Goal: Use online tool/utility: Utilize a website feature to perform a specific function

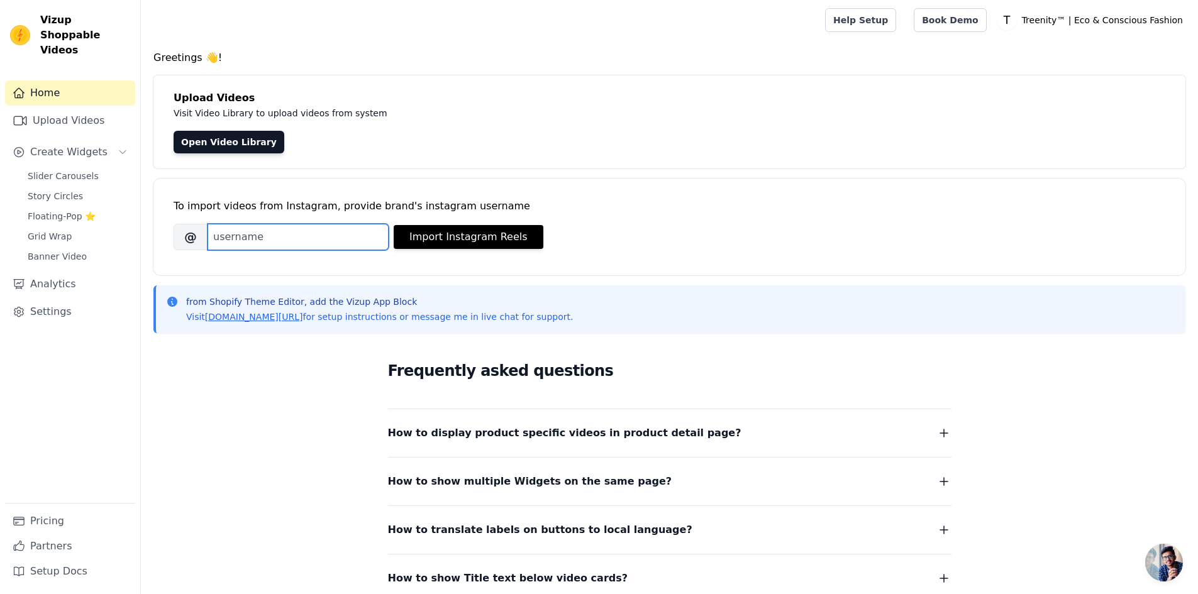
click at [243, 247] on input "Brand's Instagram Username" at bounding box center [298, 237] width 181 height 26
type input "treenity.nl"
click at [407, 245] on button "Import Instagram Reels" at bounding box center [469, 237] width 150 height 24
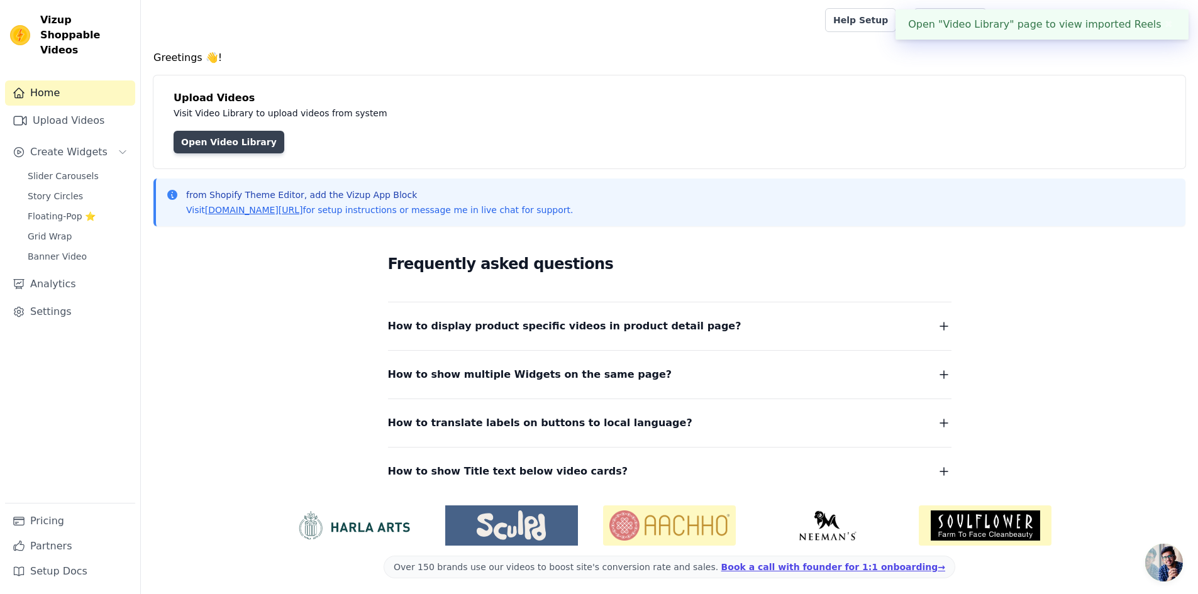
click at [175, 147] on link "Open Video Library" at bounding box center [229, 142] width 111 height 23
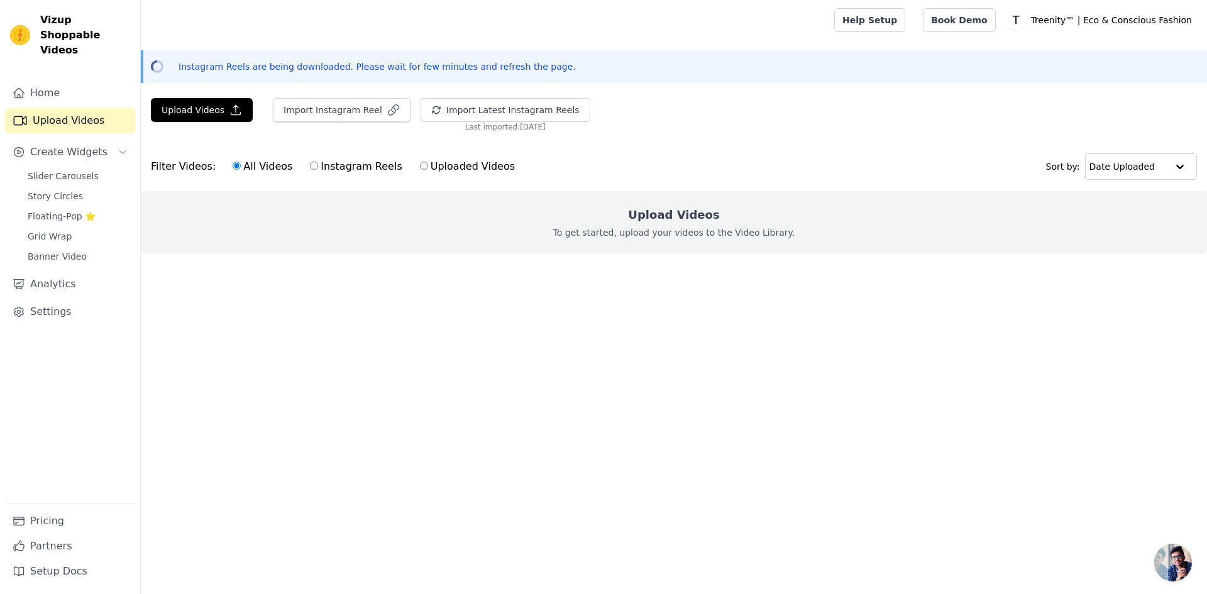
click at [309, 170] on label "Instagram Reels" at bounding box center [355, 166] width 93 height 16
click at [310, 170] on input "Instagram Reels" at bounding box center [314, 166] width 8 height 8
radio input "true"
click at [233, 164] on input "All Videos" at bounding box center [237, 166] width 8 height 8
radio input "true"
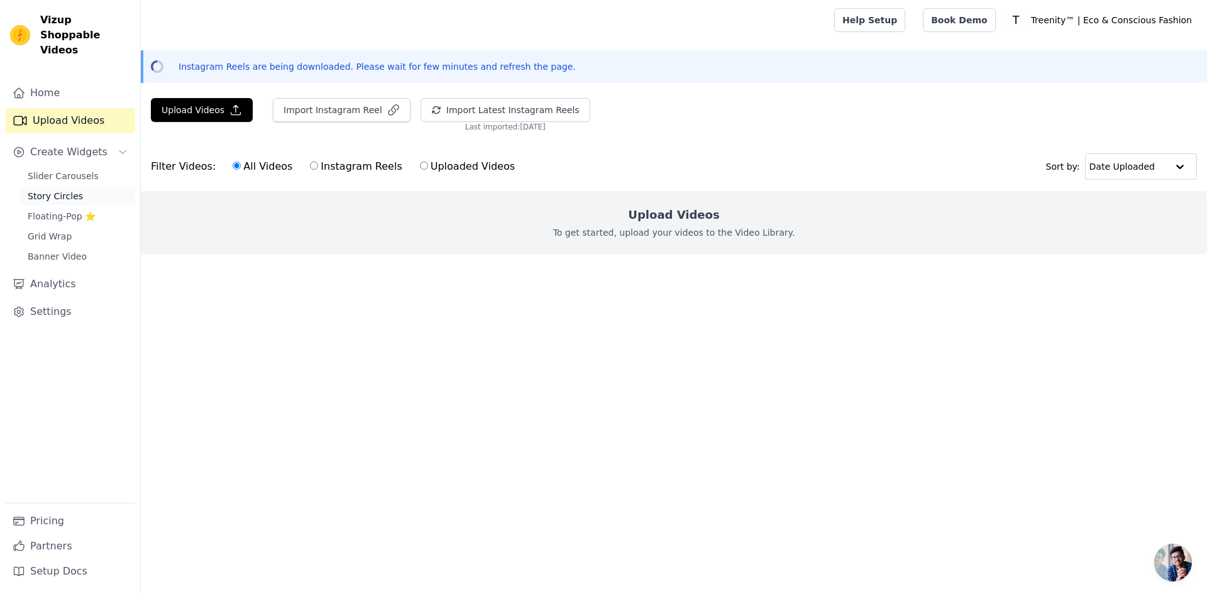
click at [40, 189] on link "Story Circles" at bounding box center [77, 196] width 115 height 18
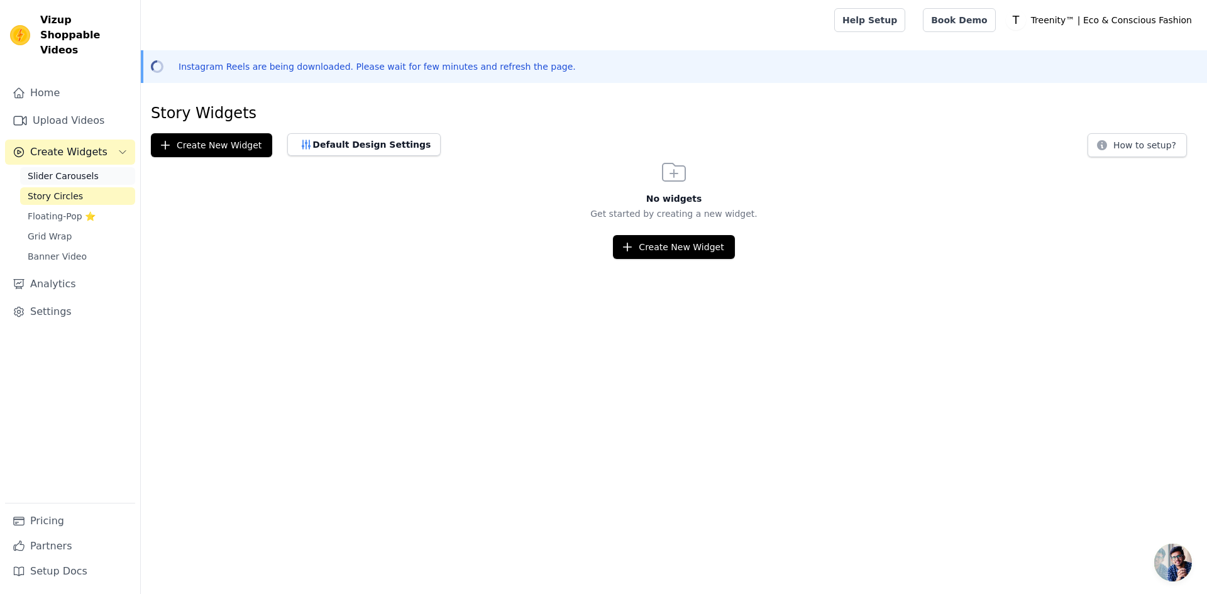
click at [42, 170] on span "Slider Carousels" at bounding box center [63, 176] width 71 height 13
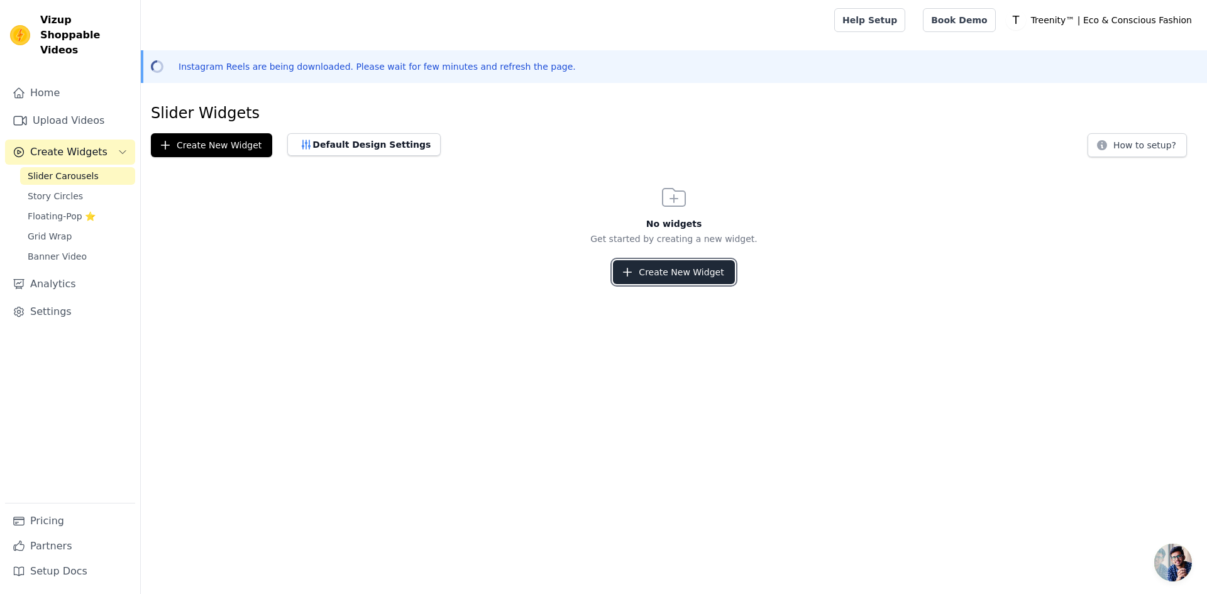
click at [621, 281] on button "Create New Widget" at bounding box center [673, 272] width 121 height 24
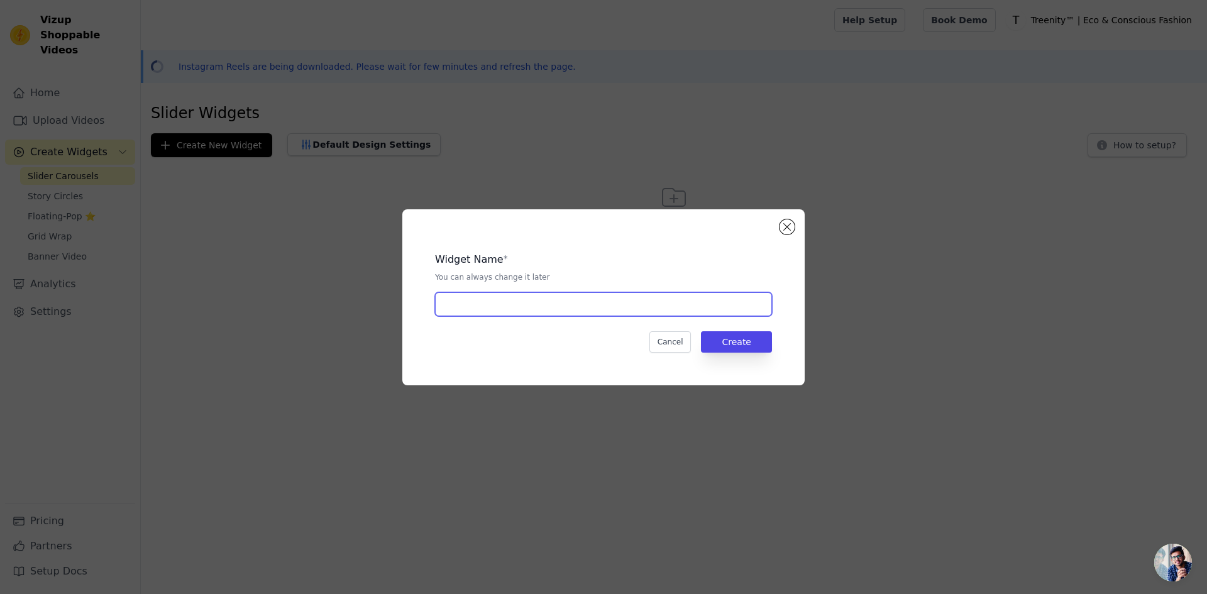
click at [624, 306] on input "text" at bounding box center [603, 304] width 337 height 24
click at [555, 266] on div "Widget Name *" at bounding box center [603, 259] width 337 height 15
click at [789, 228] on button "Close modal" at bounding box center [787, 226] width 15 height 15
